Goal: Information Seeking & Learning: Learn about a topic

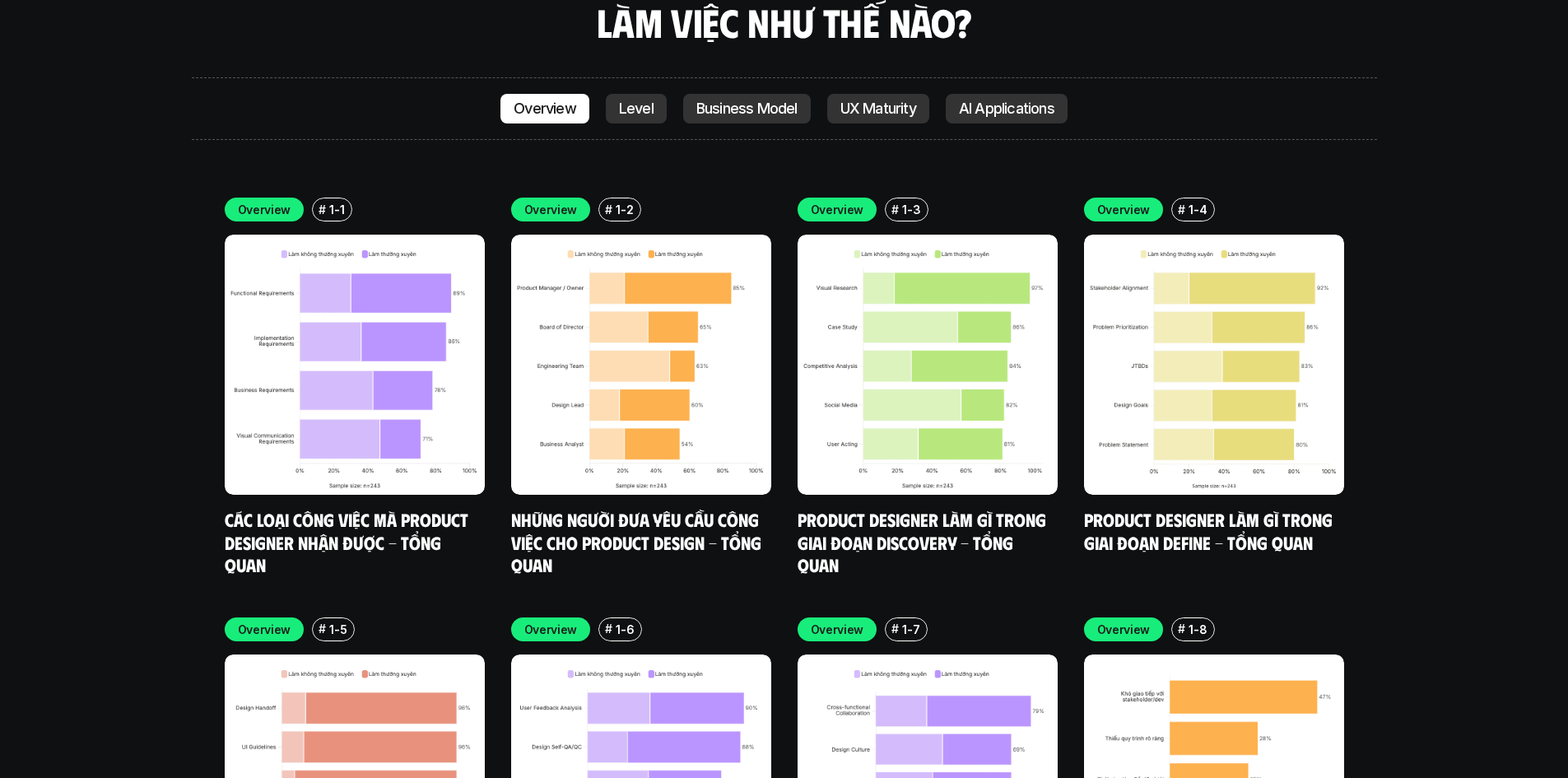
scroll to position [4847, 0]
click at [390, 507] on link "Các loại công việc mà Product Designer nhận được - Tổng quan" at bounding box center [349, 541] width 248 height 68
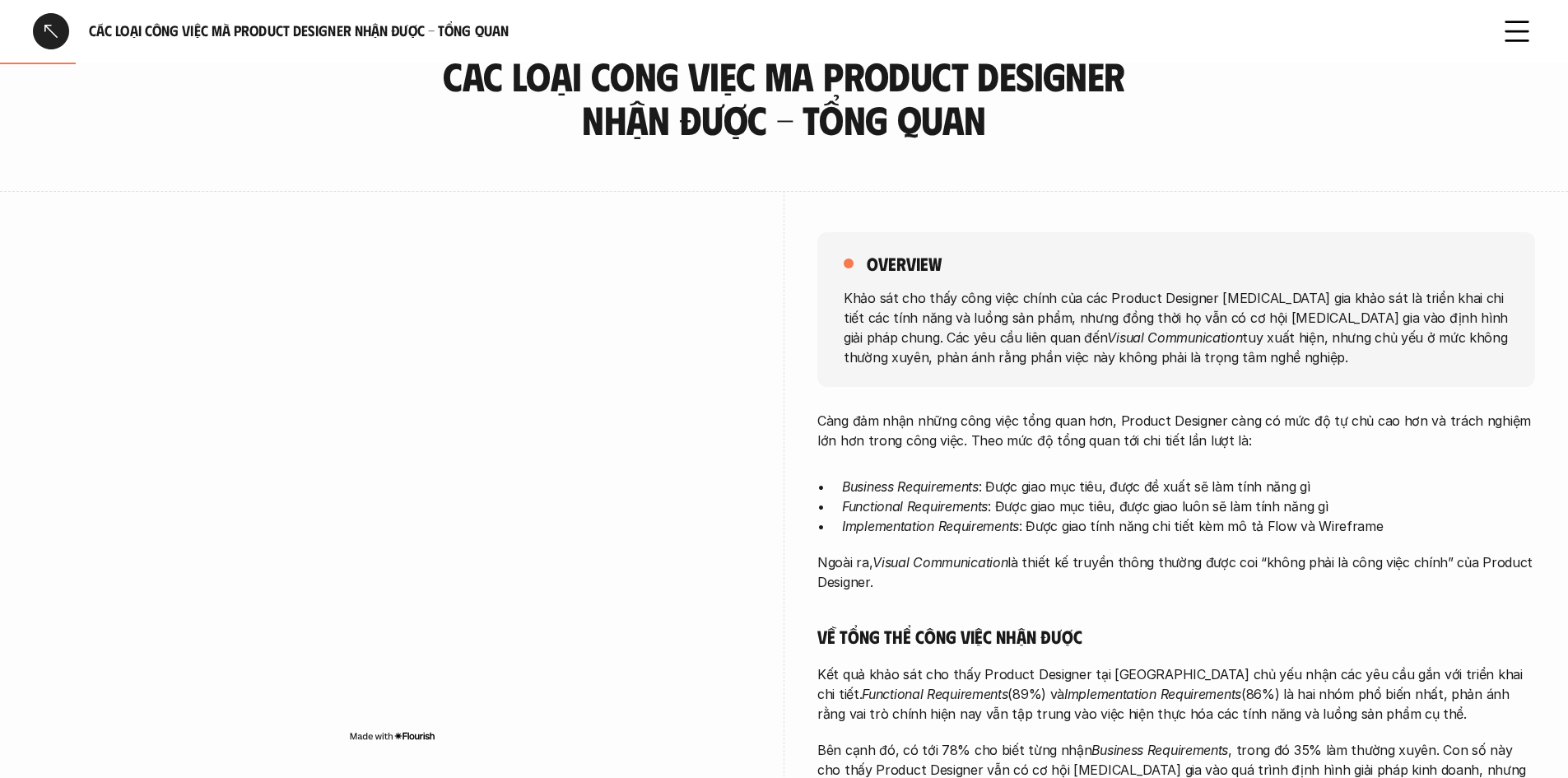
scroll to position [219, 0]
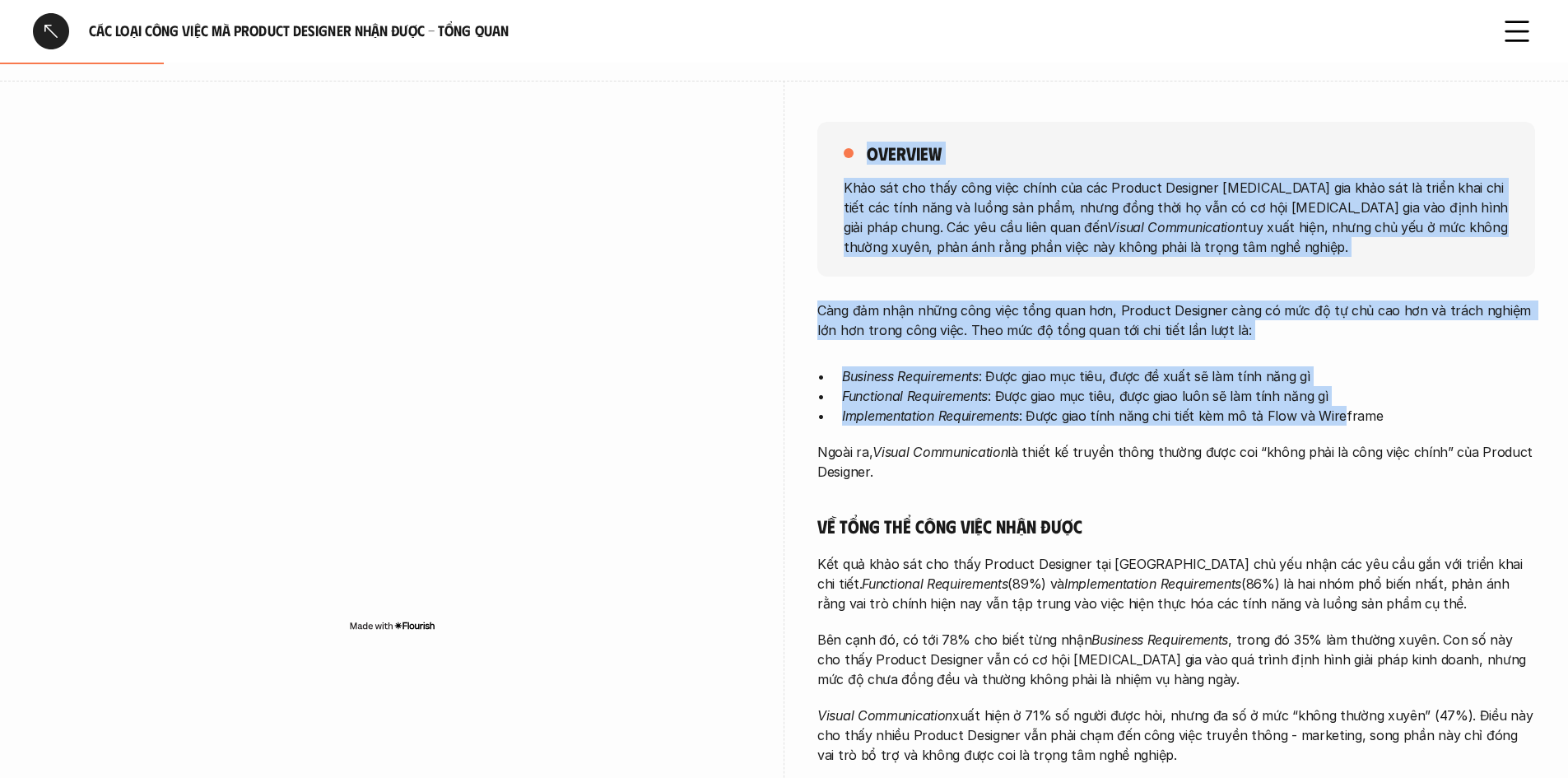
drag, startPoint x: 792, startPoint y: 287, endPoint x: 1339, endPoint y: 424, distance: 563.9
click at [1339, 424] on div "overview Khảo sát cho thấy công việc chính của các Product Designer [MEDICAL_DA…" at bounding box center [784, 561] width 1502 height 961
click at [1394, 378] on p "Business Requirements : Được giao mục tiêu, được đề xuất sẽ làm tính năng gì" at bounding box center [1188, 376] width 693 height 20
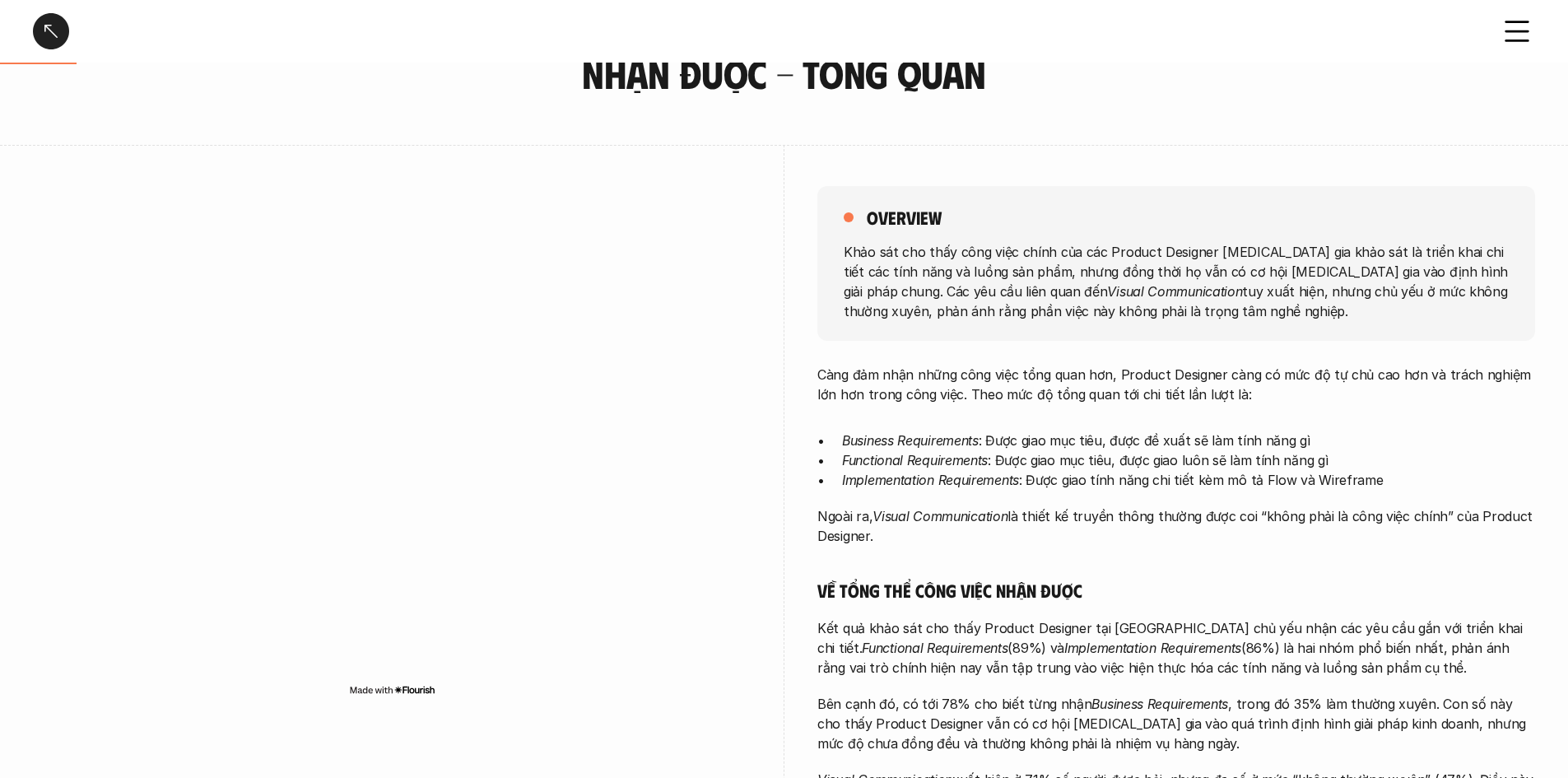
scroll to position [0, 0]
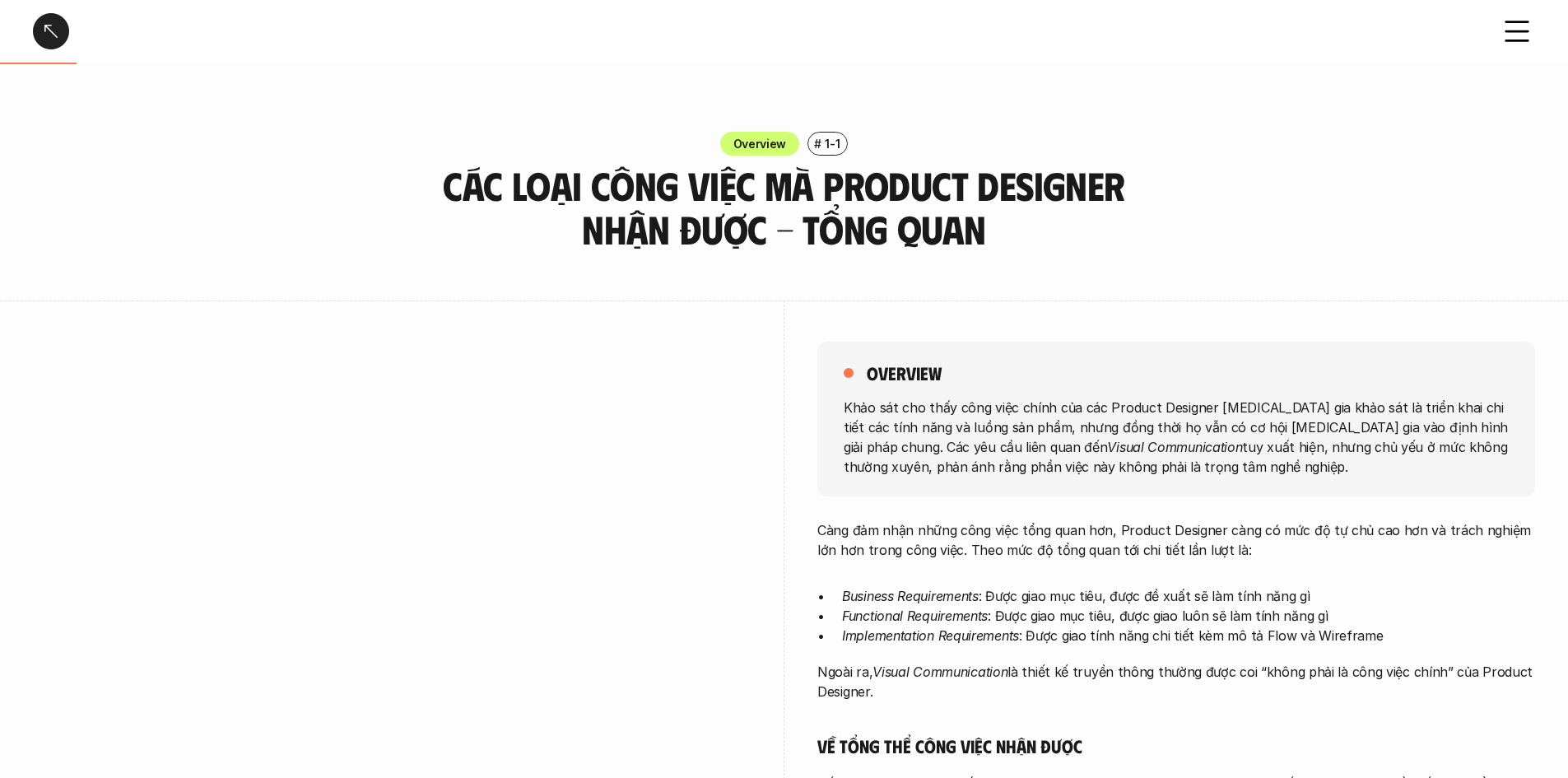
click at [56, 43] on div at bounding box center [50, 30] width 36 height 36
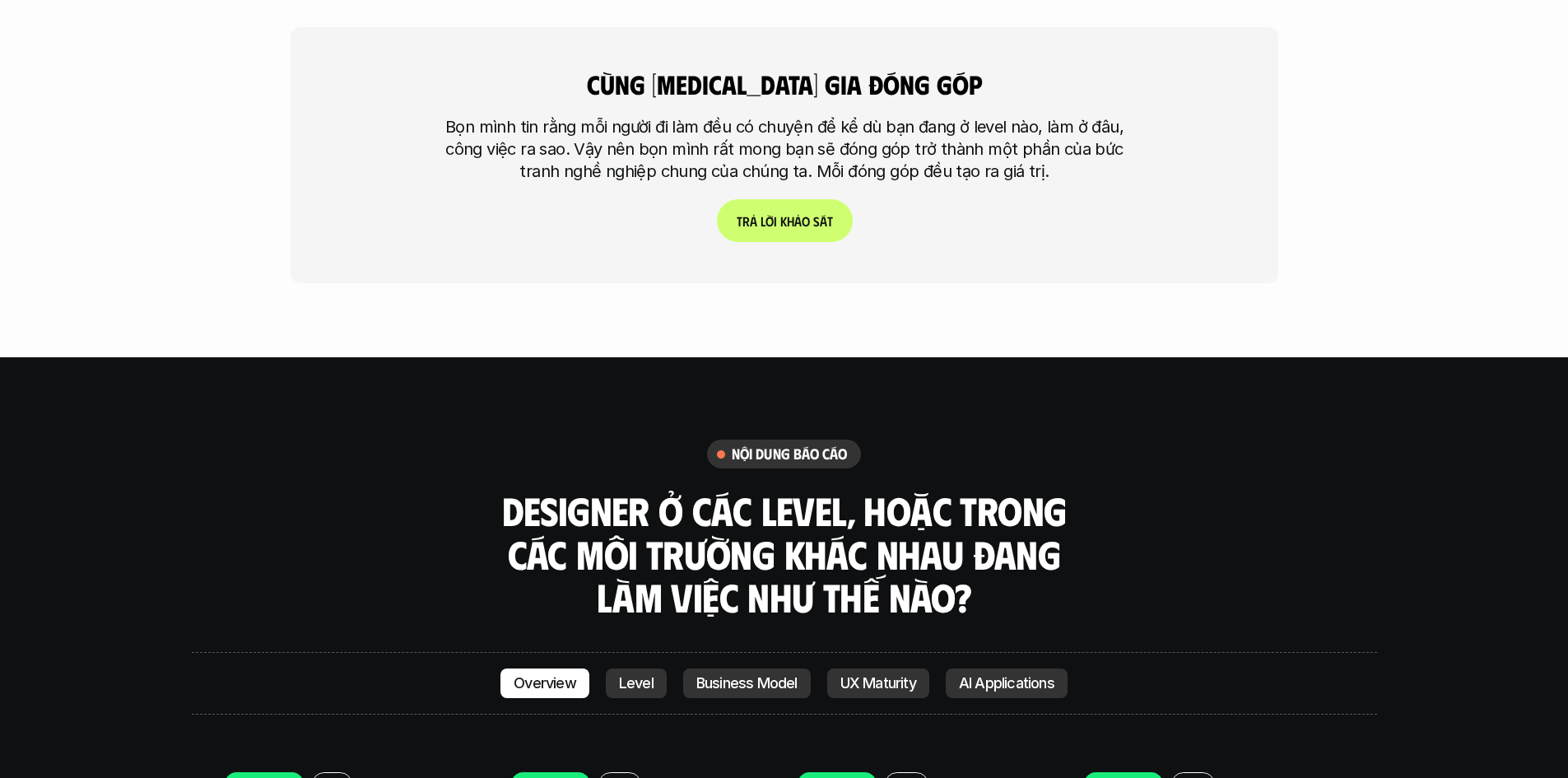
scroll to position [4546, 0]
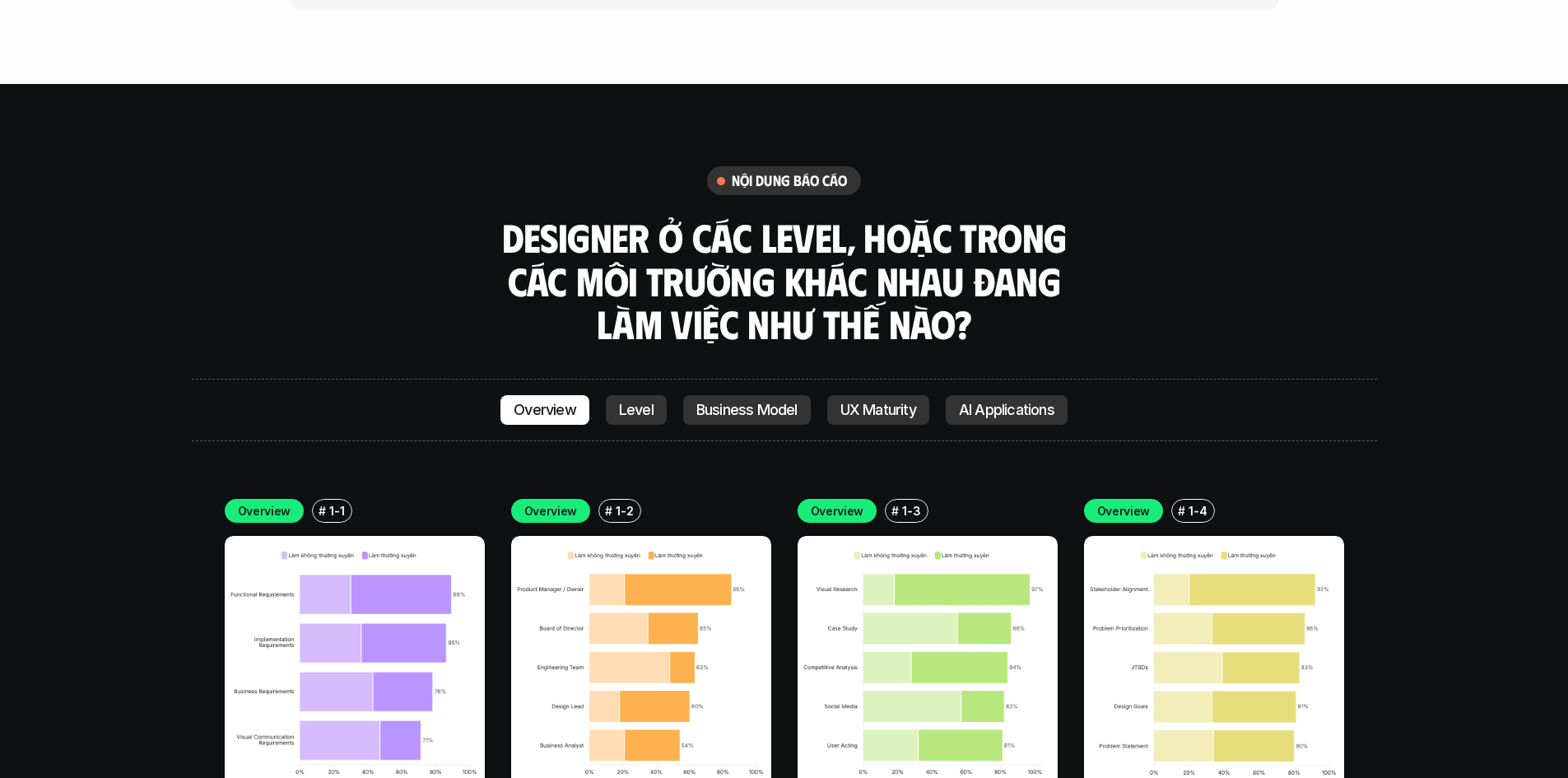
click at [636, 379] on div "Overview Level Business Model UX Maturity AI Applications" at bounding box center [784, 410] width 1185 height 62
click at [644, 395] on link "Level" at bounding box center [636, 410] width 61 height 29
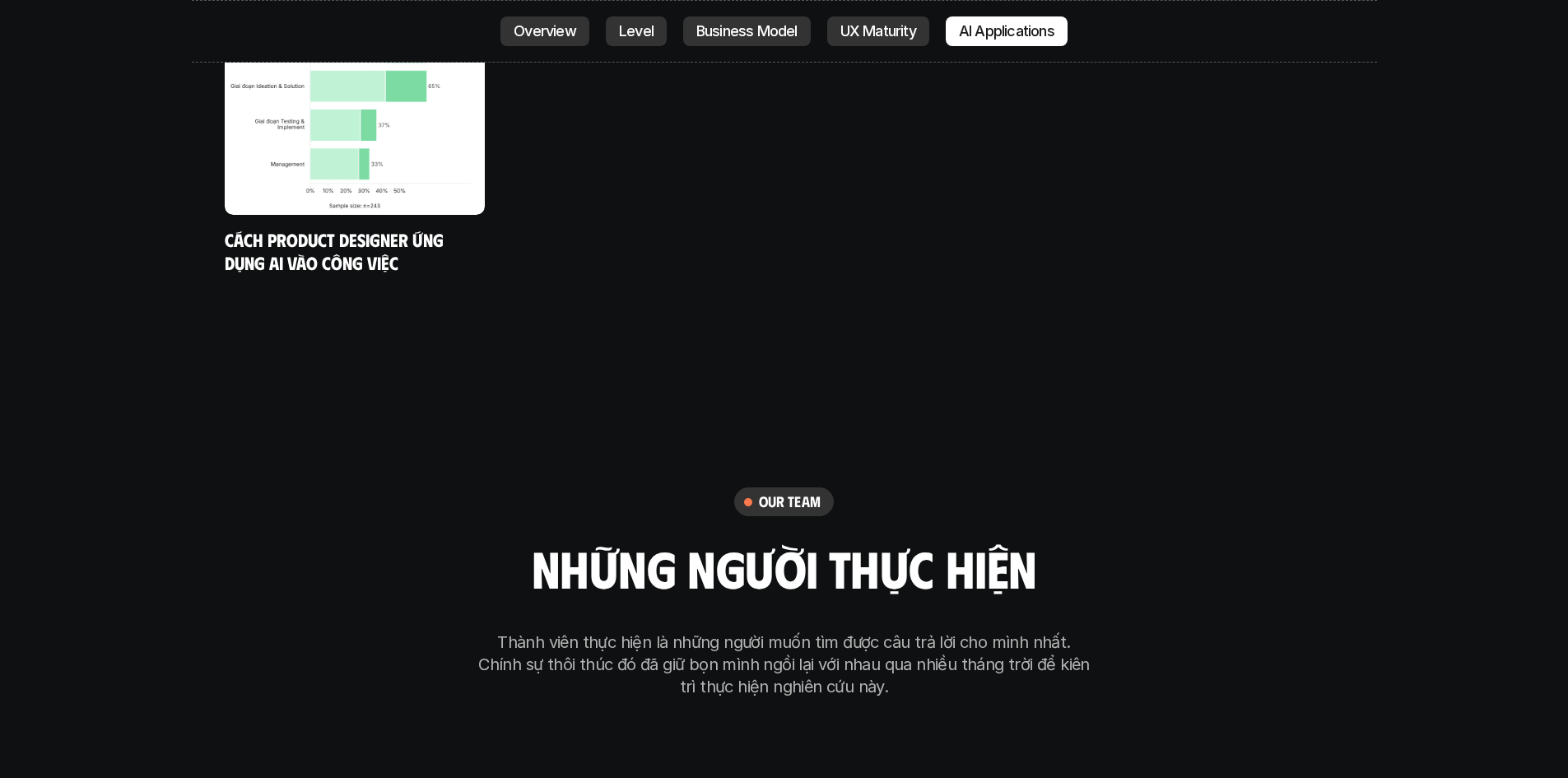
scroll to position [9680, 0]
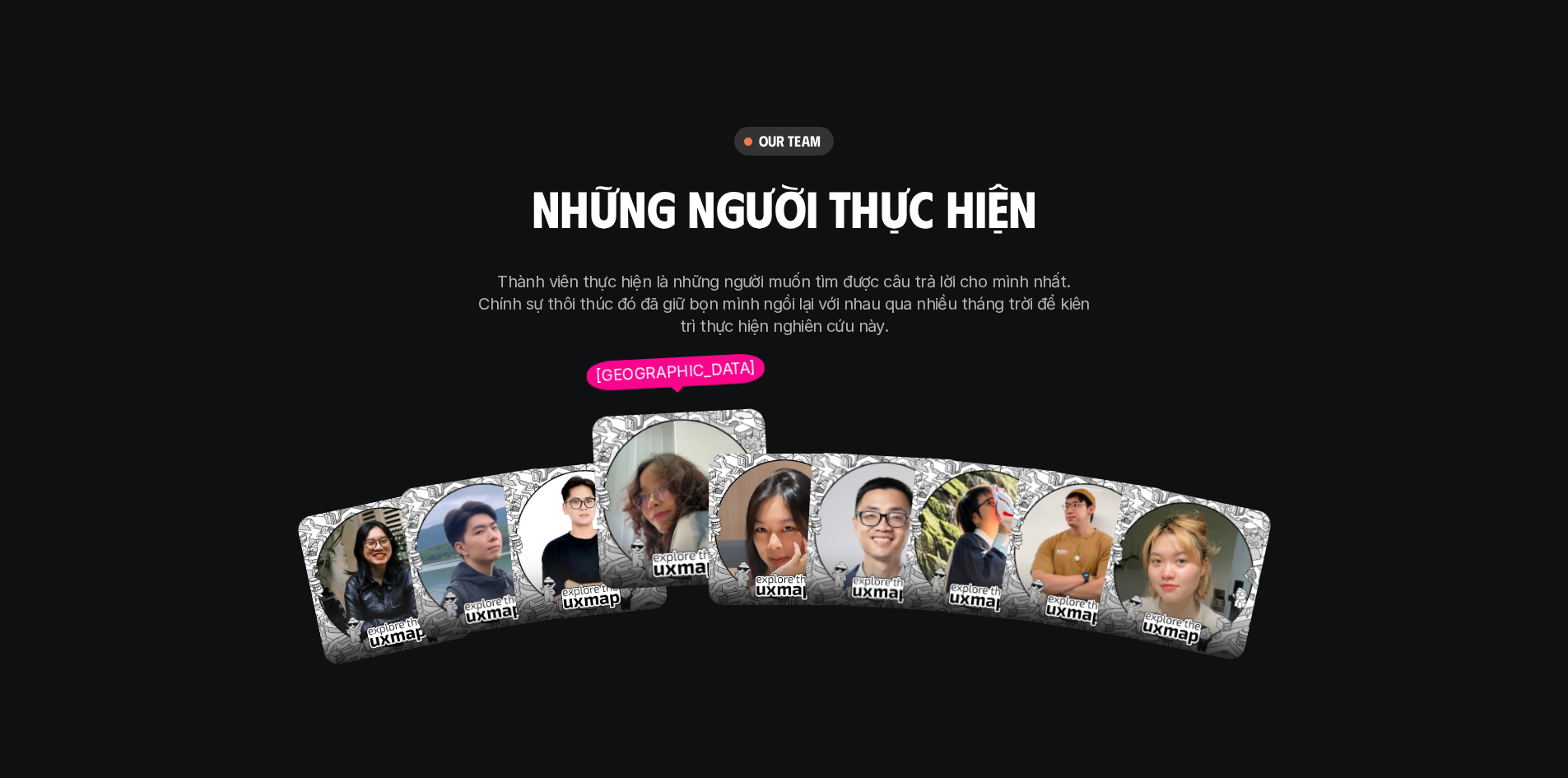
click at [633, 448] on img at bounding box center [683, 499] width 182 height 182
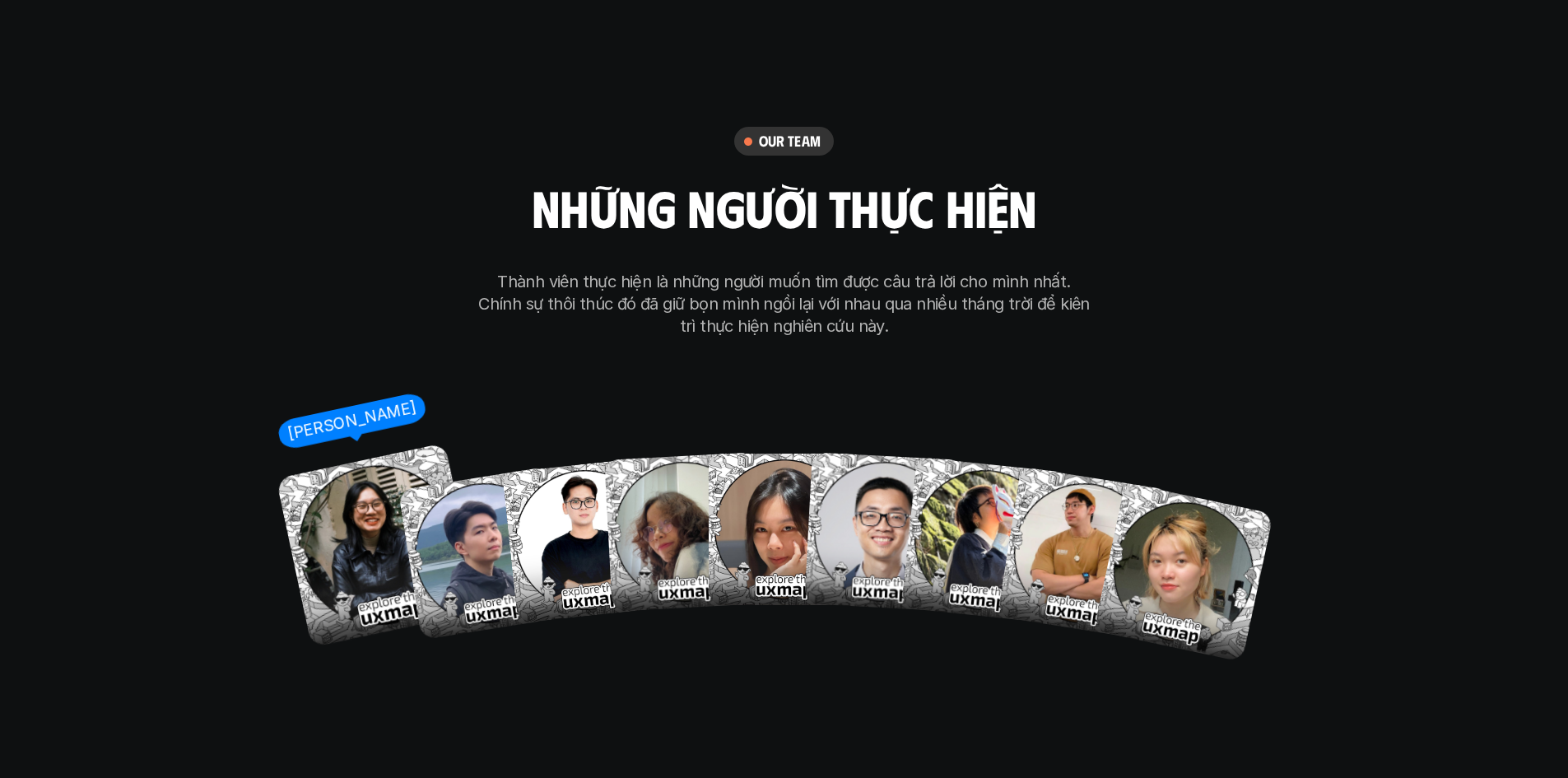
click at [360, 494] on img at bounding box center [377, 545] width 205 height 205
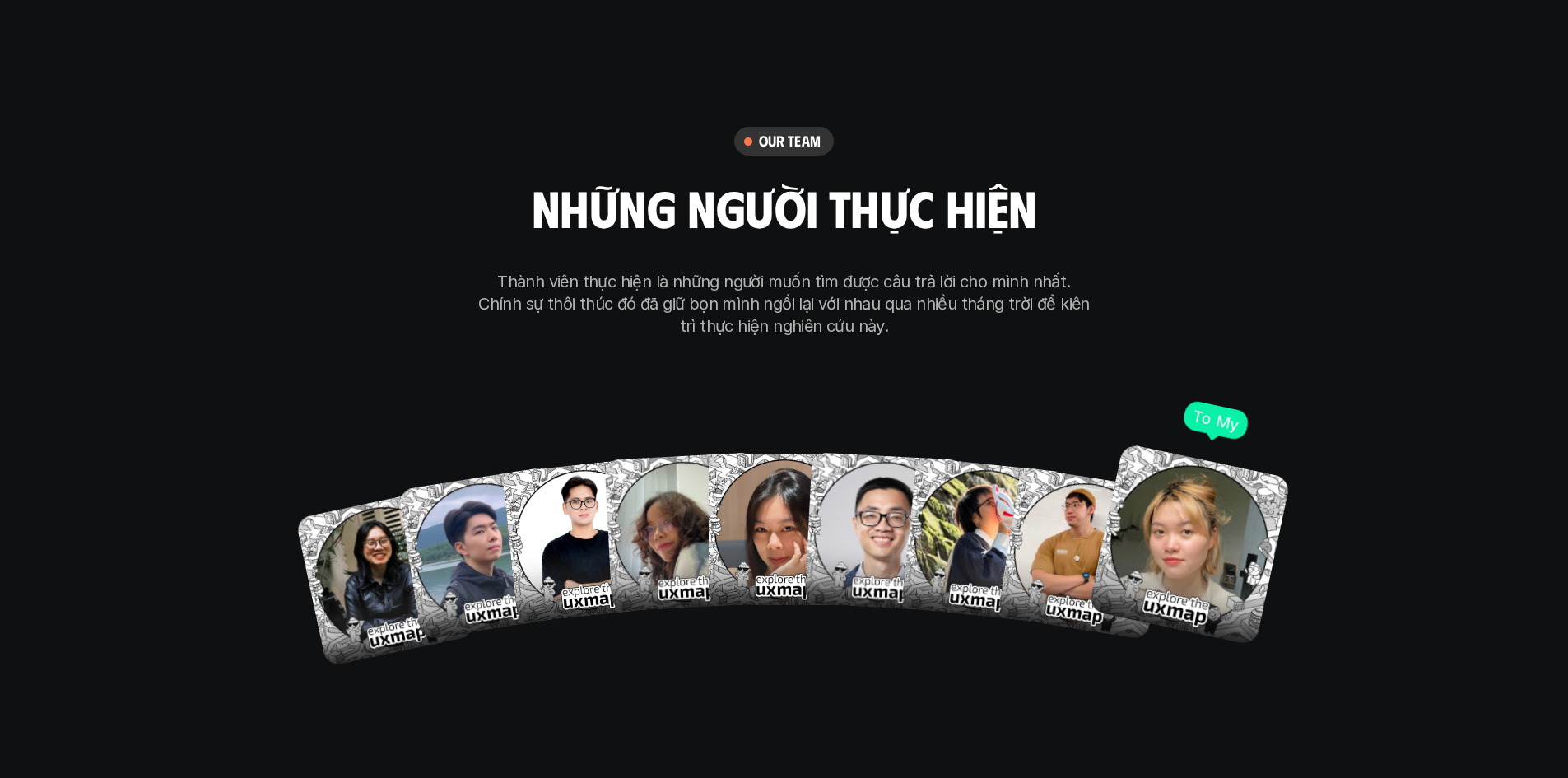
click at [1195, 466] on img at bounding box center [1188, 544] width 203 height 203
